Goal: Find specific page/section: Find specific page/section

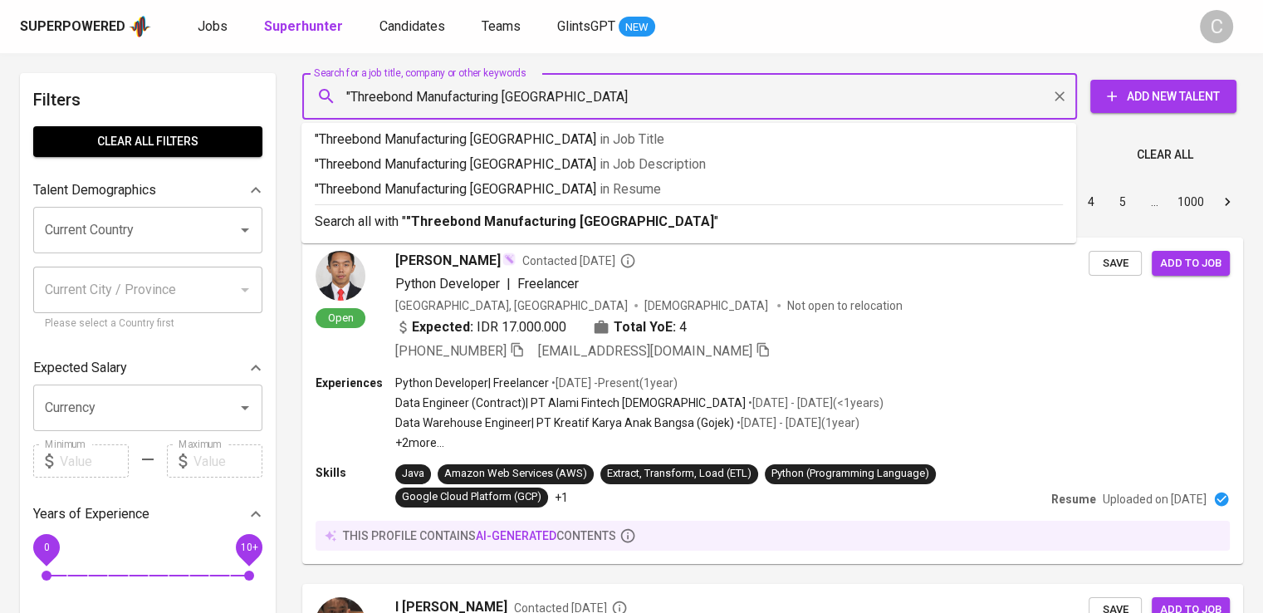
type input ""Threebond Manufacturing Indonesia""
click at [521, 180] on p ""Threebond Manufacturing Indonesia" in Resume" at bounding box center [689, 189] width 748 height 20
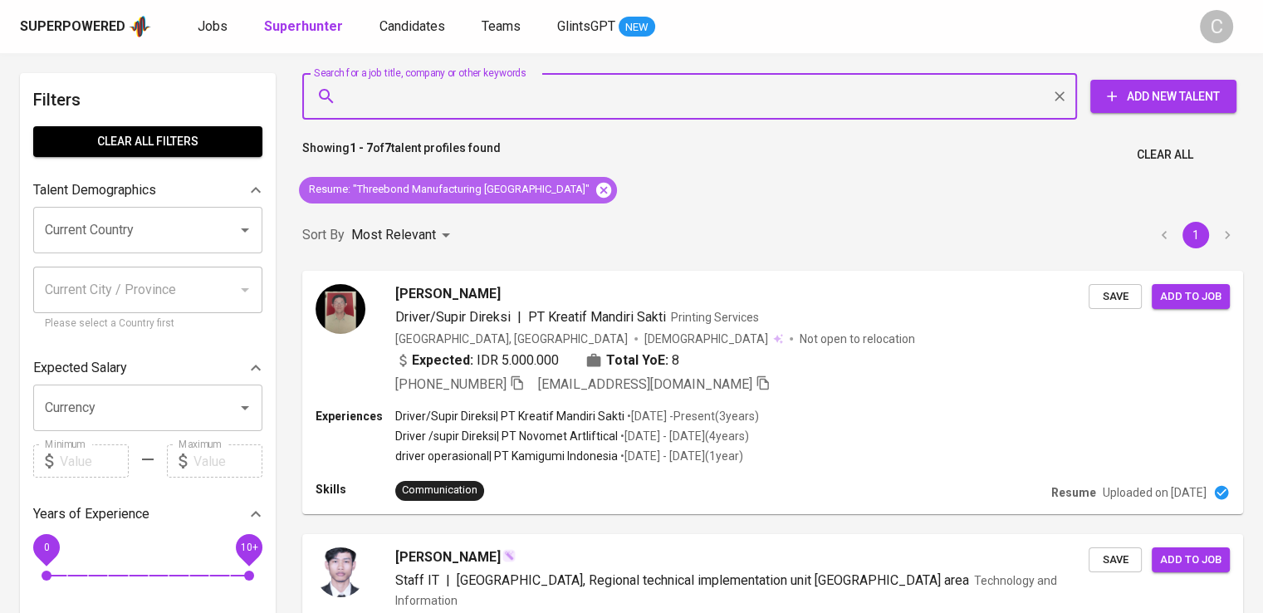
click at [596, 188] on icon at bounding box center [603, 189] width 15 height 15
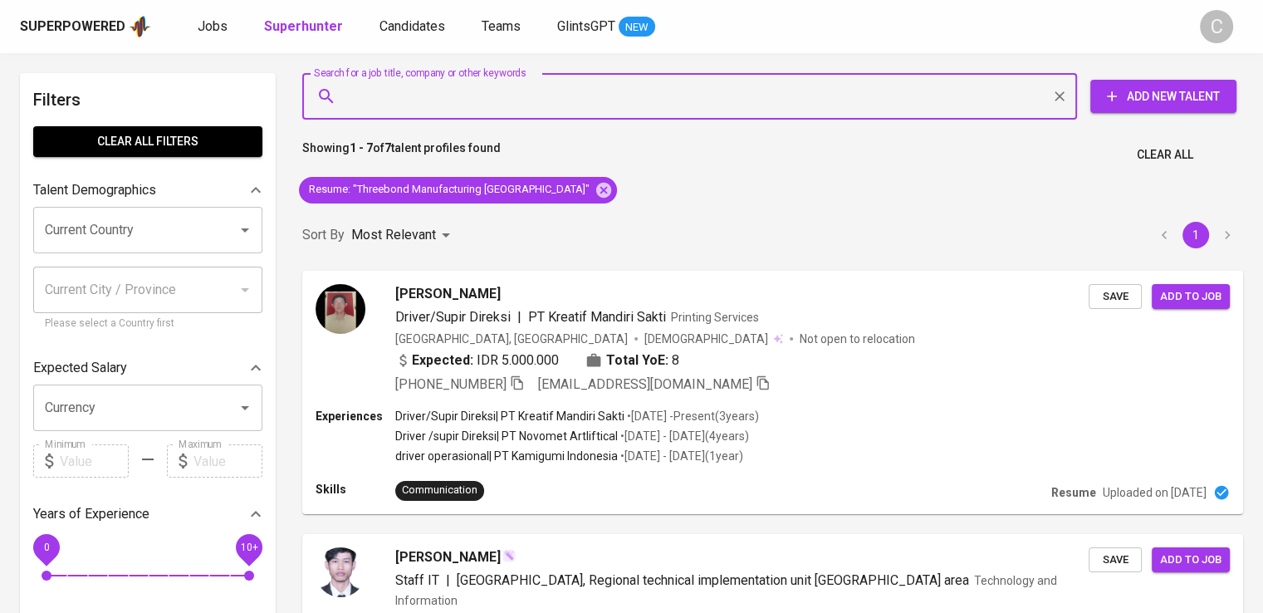
click at [512, 96] on input "Search for a job title, company or other keywords" at bounding box center [694, 97] width 702 height 32
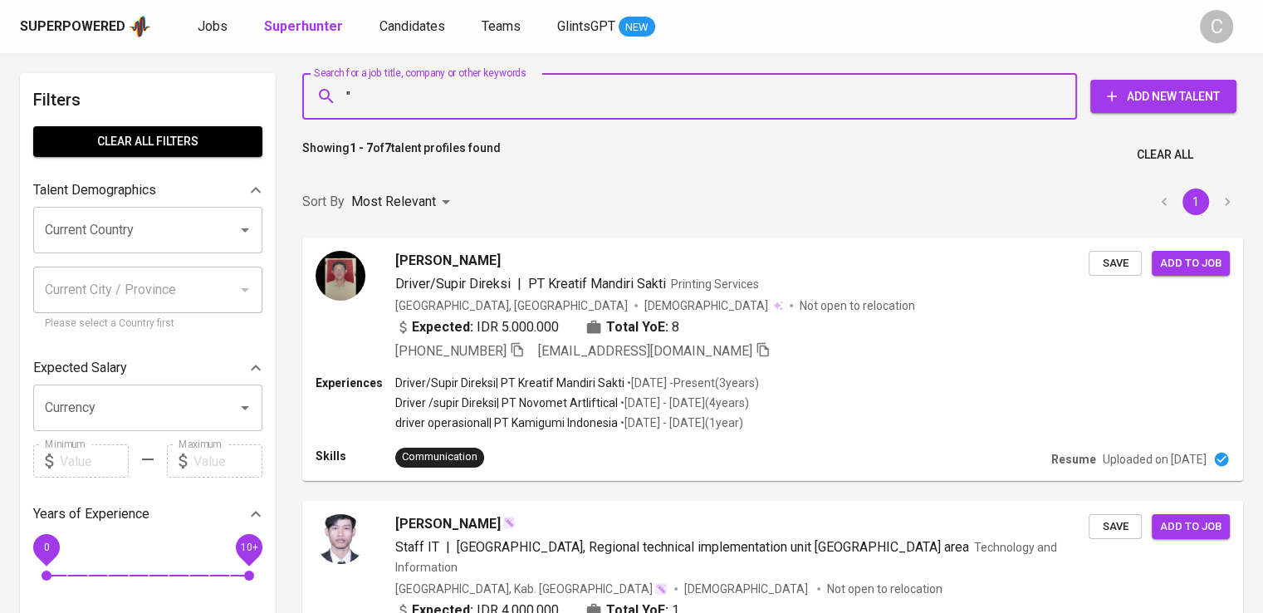
paste input "Sincom Primalindo"
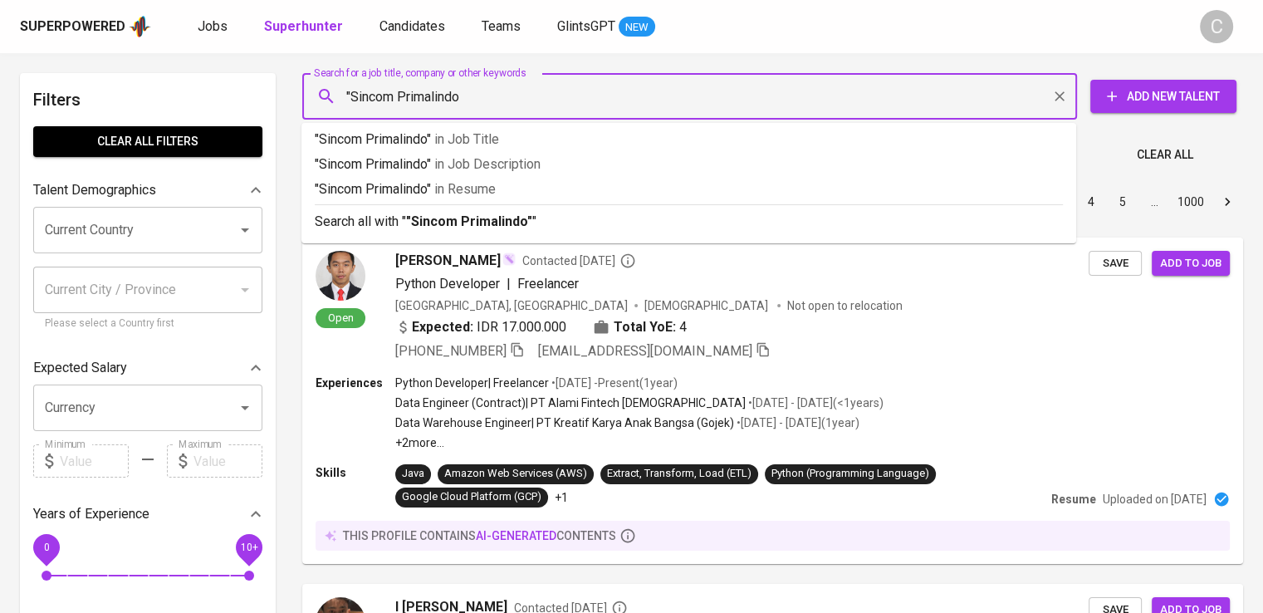
type input ""Sincom Primalindo""
click at [550, 189] on p ""Sincom Primalindo" in Resume" at bounding box center [689, 189] width 748 height 20
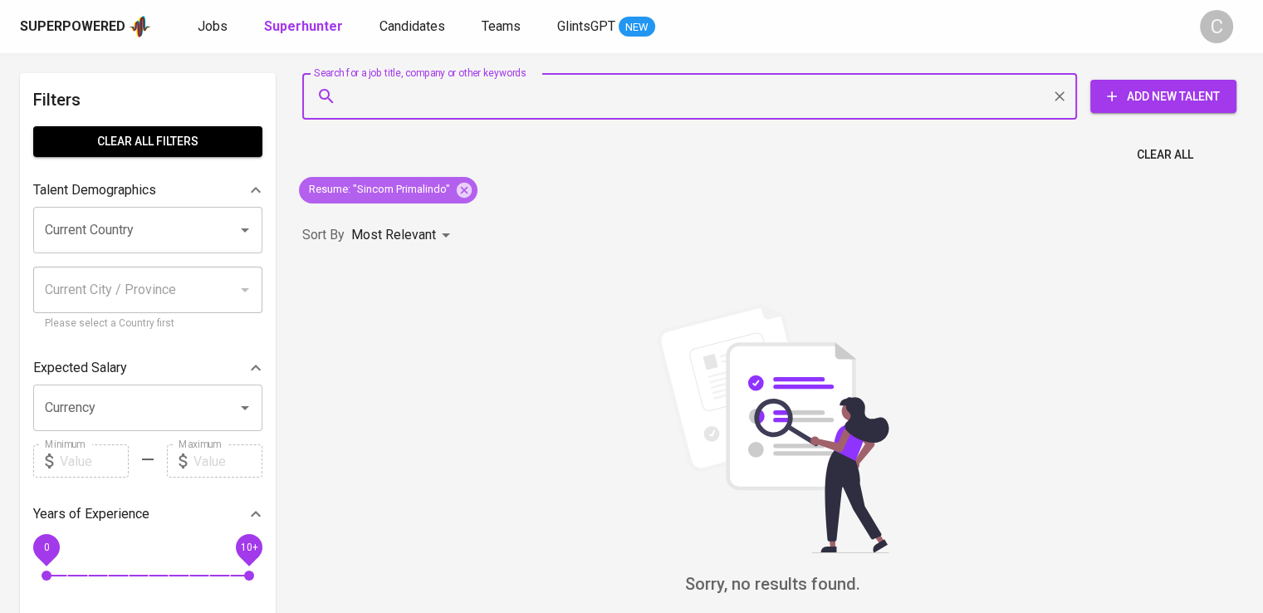
click at [453, 196] on span "Resume : "Sincom Primalindo"" at bounding box center [379, 190] width 161 height 16
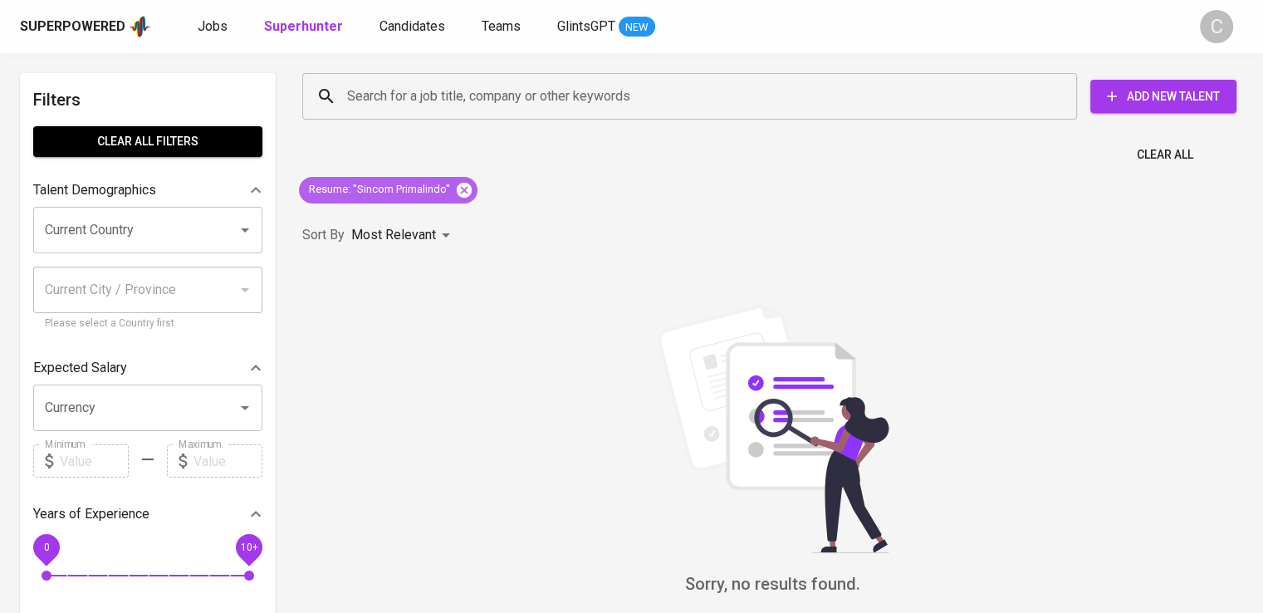
click at [462, 193] on icon at bounding box center [464, 190] width 18 height 18
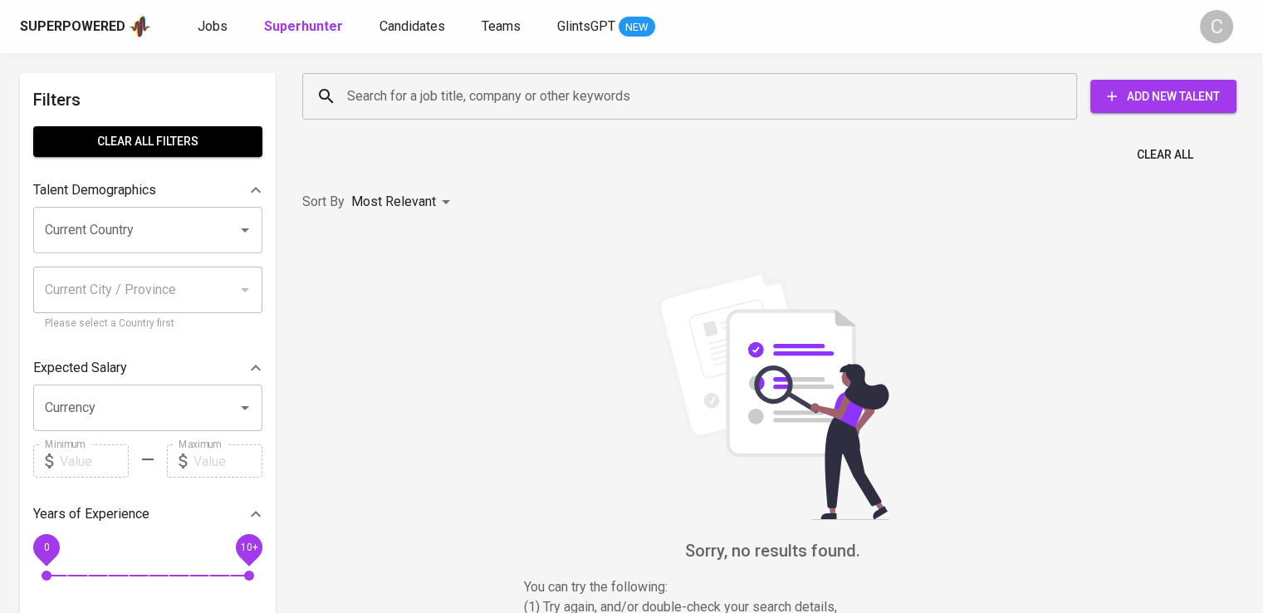
click at [472, 87] on input "Search for a job title, company or other keywords" at bounding box center [694, 97] width 702 height 32
paste input "INFRAMACH"
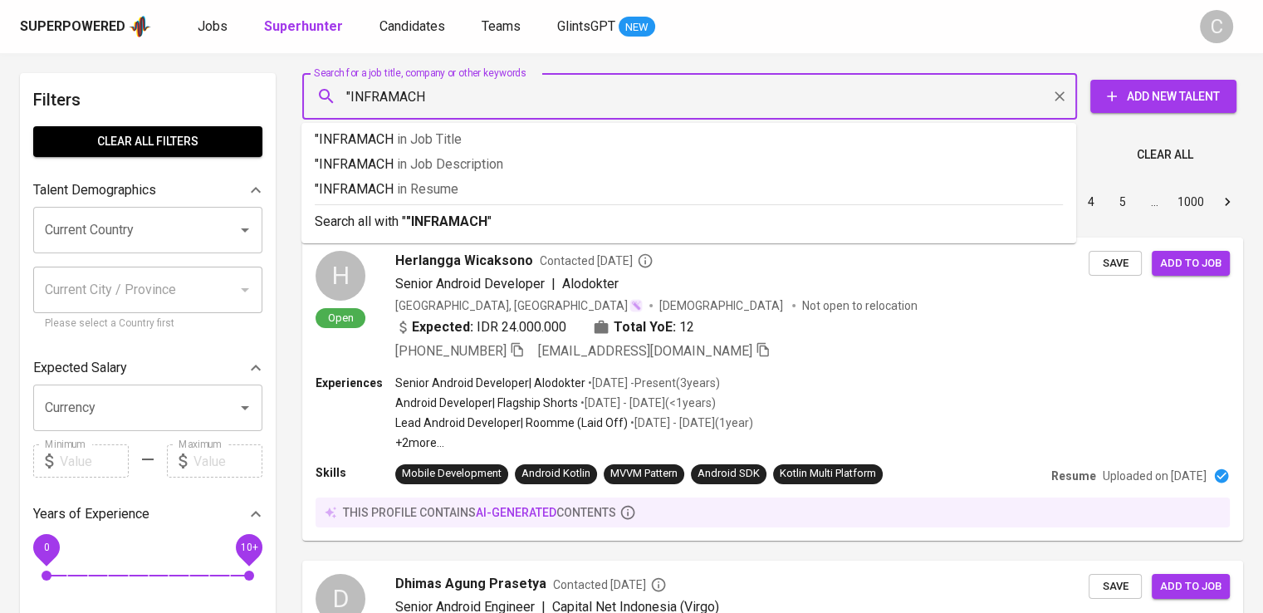
type input ""INFRAMACH""
click at [497, 188] on p ""INFRAMACH" in Resume" at bounding box center [689, 189] width 748 height 20
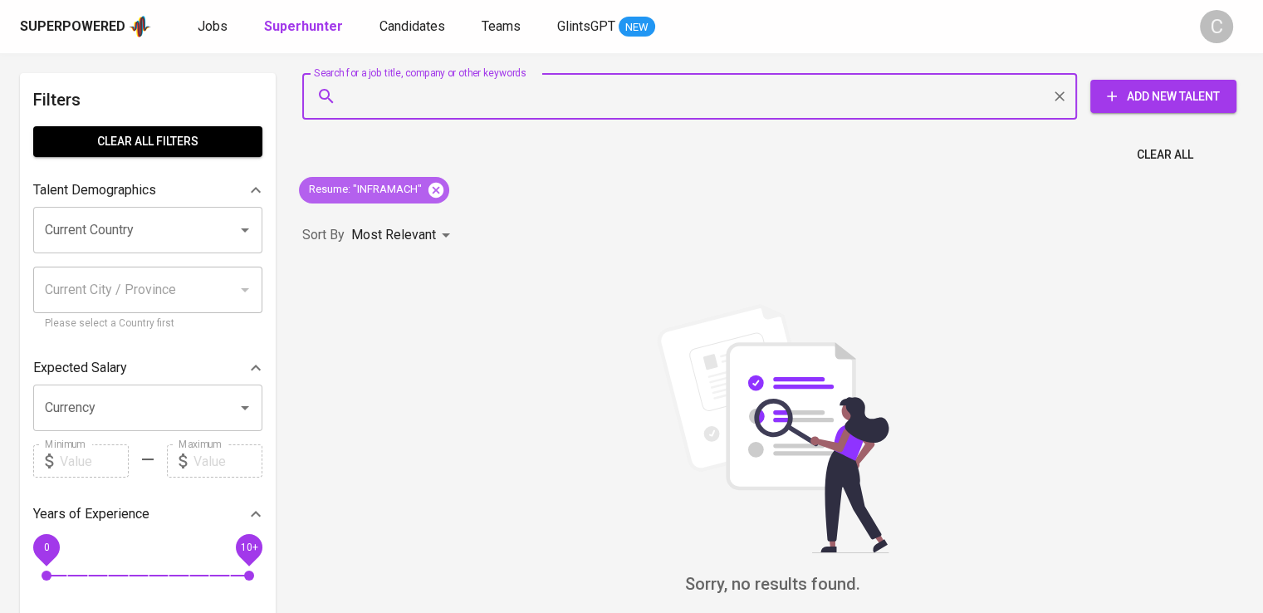
click at [438, 188] on icon at bounding box center [436, 190] width 18 height 18
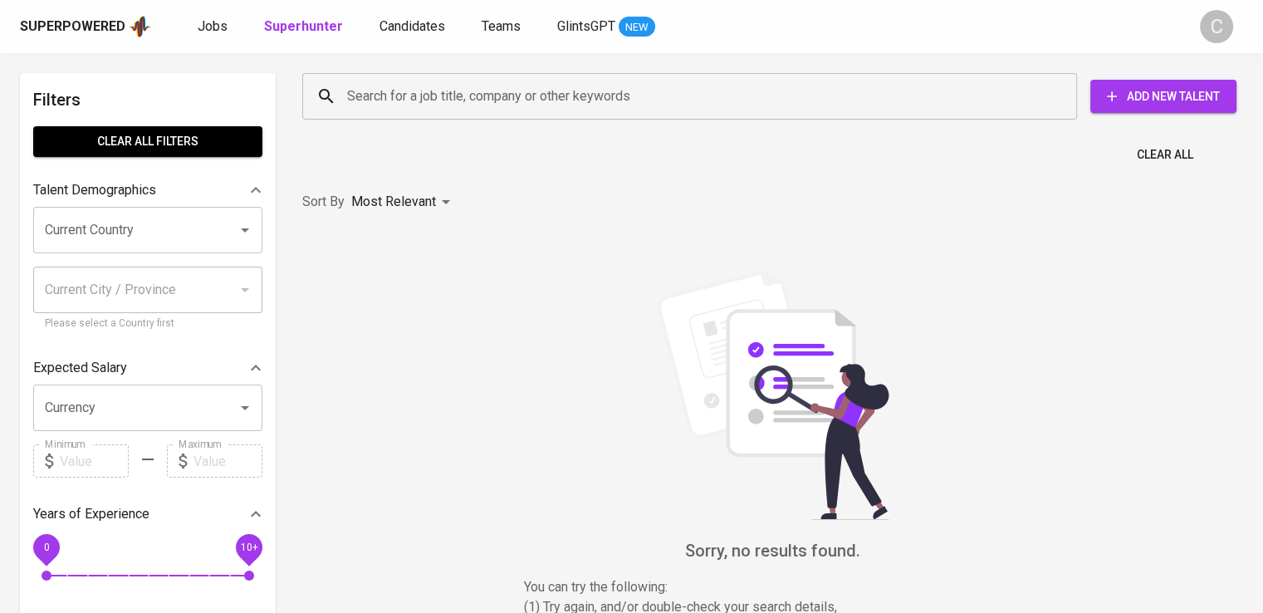
click at [463, 106] on input "Search for a job title, company or other keywords" at bounding box center [694, 97] width 702 height 32
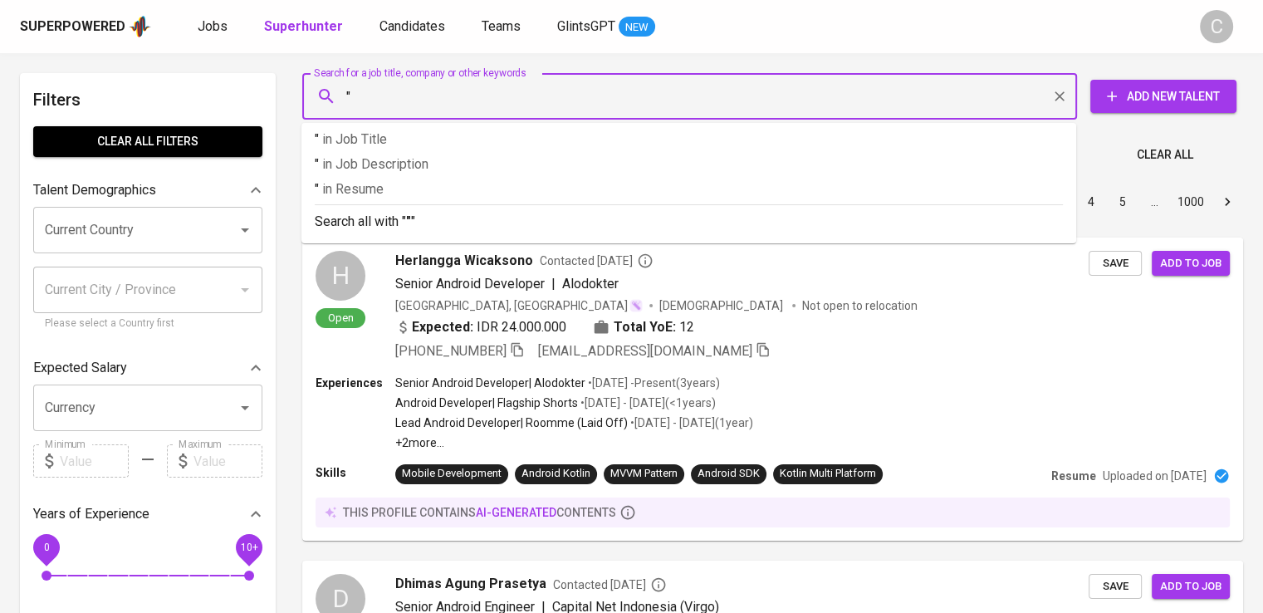
paste input "BARREL JAYA ABADI"
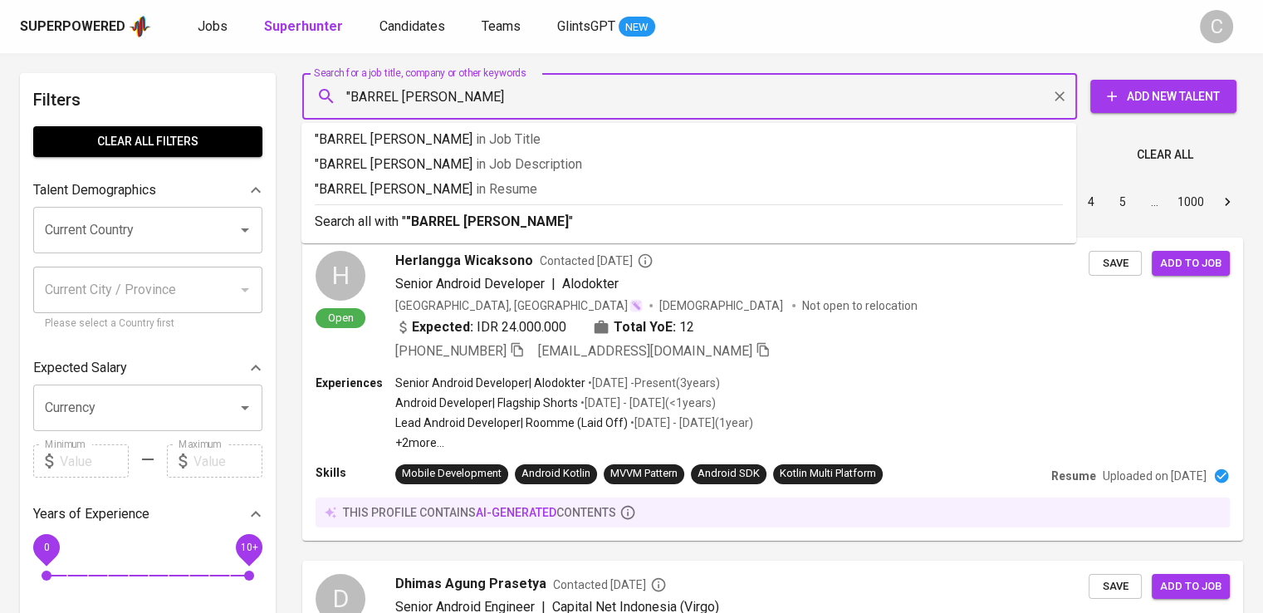
type input ""BARREL [PERSON_NAME]""
click at [493, 186] on span "in Resume" at bounding box center [510, 189] width 61 height 16
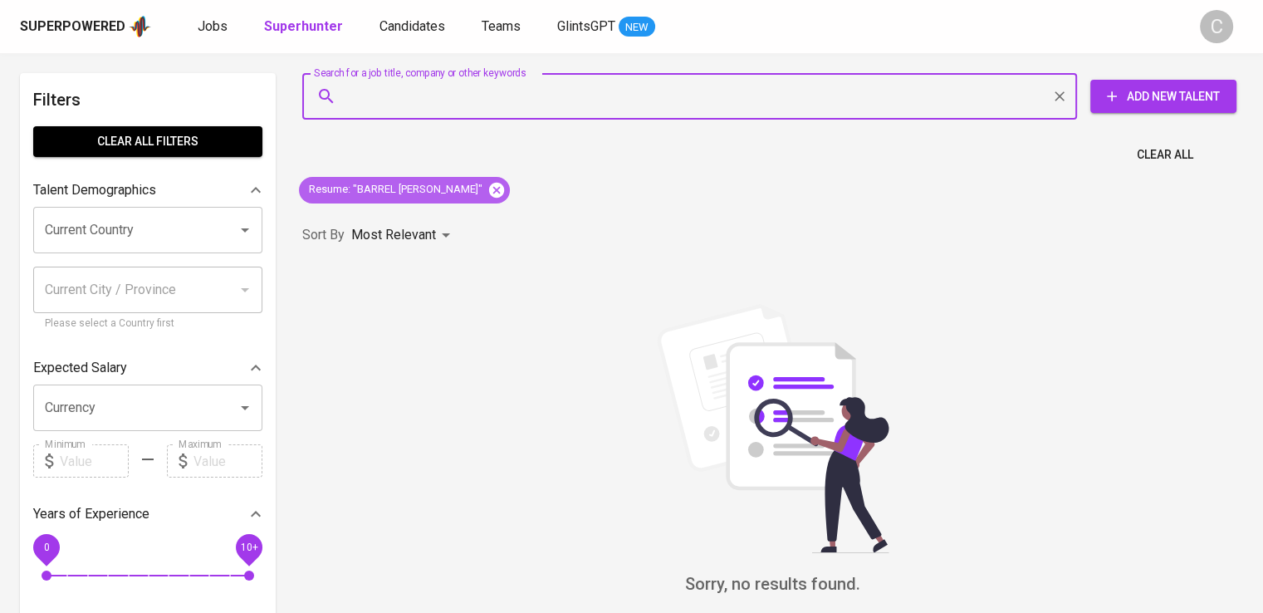
click at [487, 181] on icon at bounding box center [496, 190] width 18 height 18
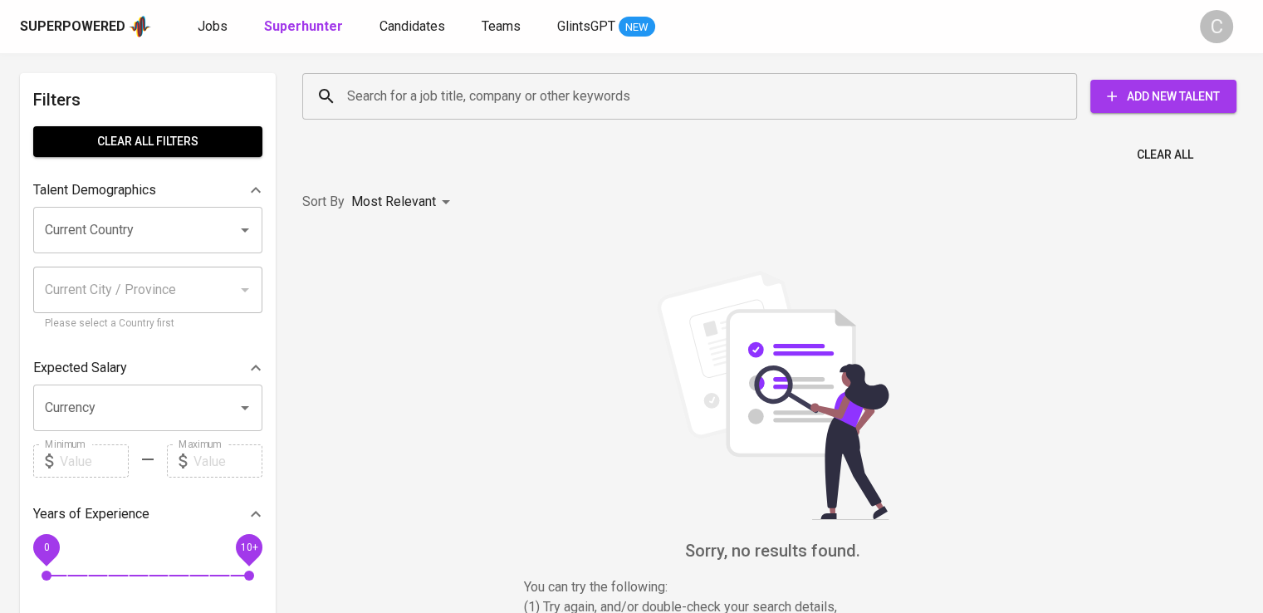
click at [506, 104] on input "Search for a job title, company or other keywords" at bounding box center [694, 97] width 702 height 32
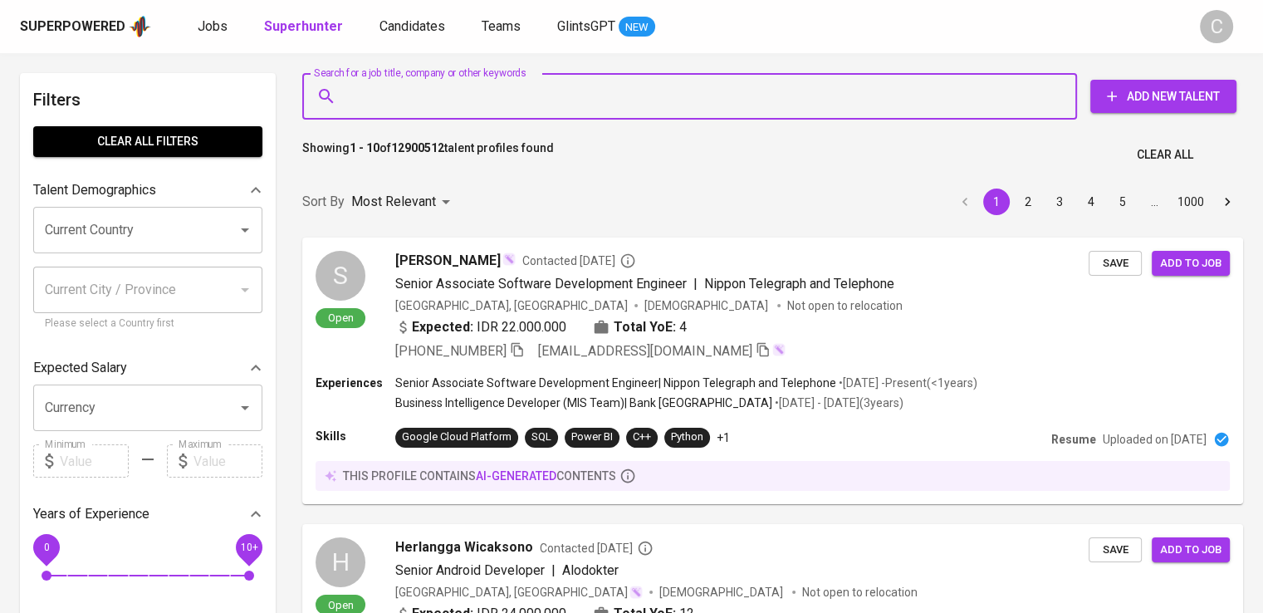
click at [506, 104] on input "Search for a job title, company or other keywords" at bounding box center [694, 97] width 702 height 32
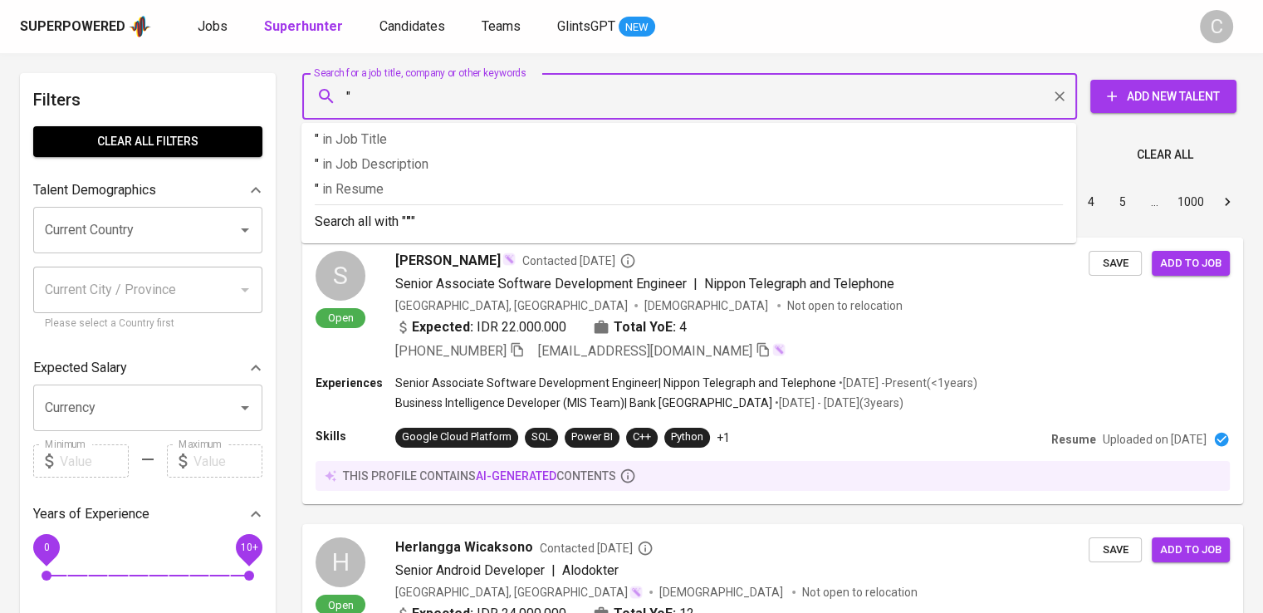
paste input "[PERSON_NAME] Electric"
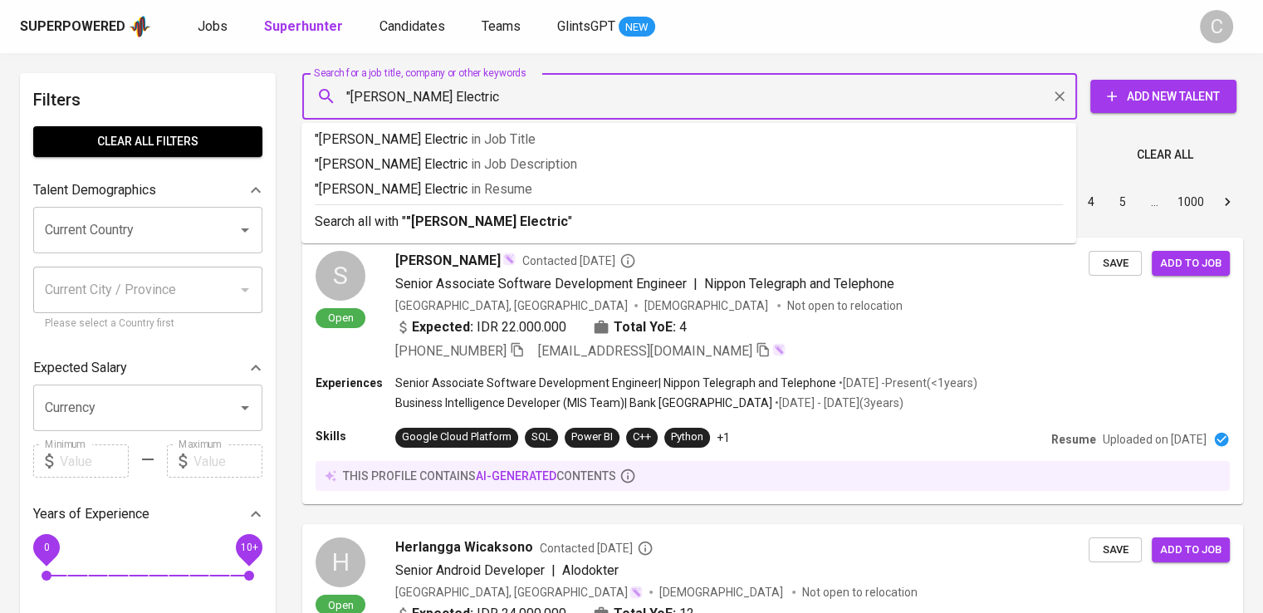
type input ""[PERSON_NAME] Electric""
click at [552, 193] on p ""[PERSON_NAME] Electric" in [GEOGRAPHIC_DATA]" at bounding box center [689, 189] width 748 height 20
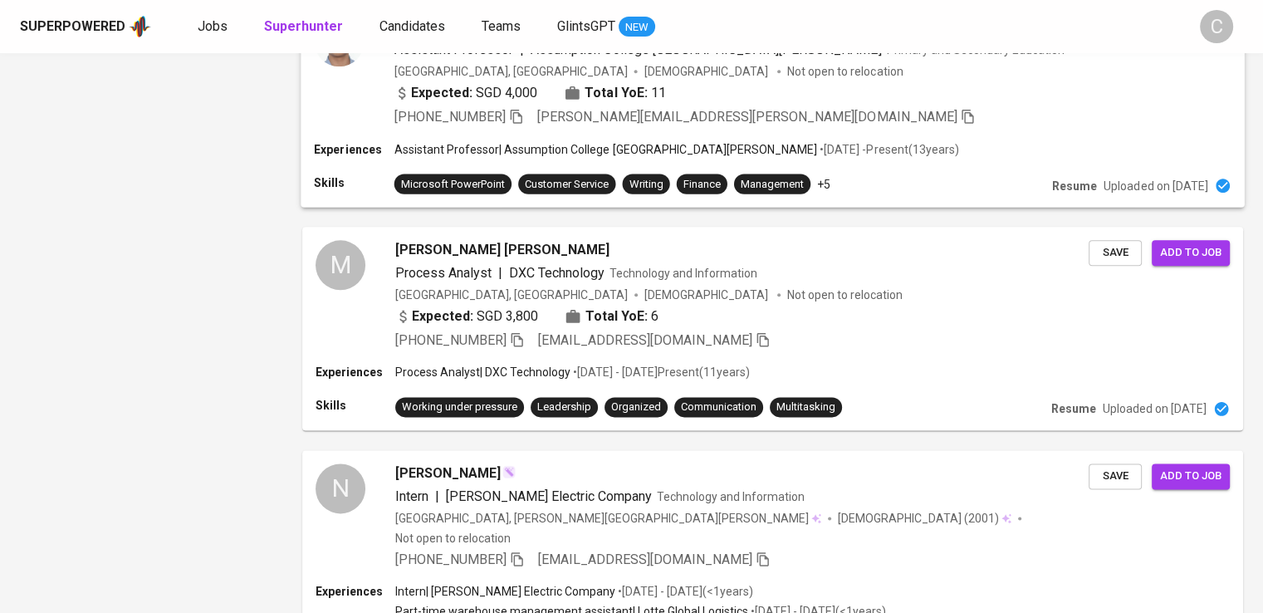
scroll to position [2243, 0]
